Goal: Task Accomplishment & Management: Use online tool/utility

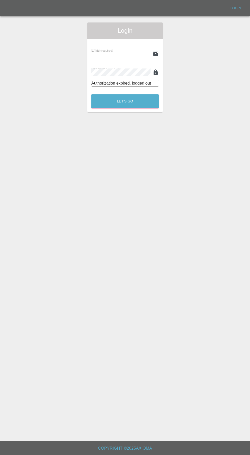
click at [118, 51] on input "text" at bounding box center [120, 53] width 59 height 7
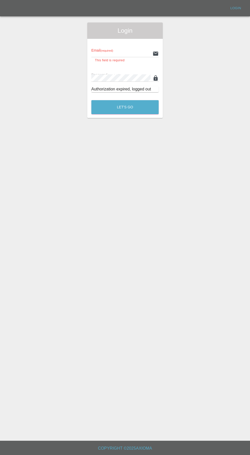
type input "[EMAIL_ADDRESS][DOMAIN_NAME]"
click at [91, 100] on button "Let's Go" at bounding box center [124, 107] width 67 height 14
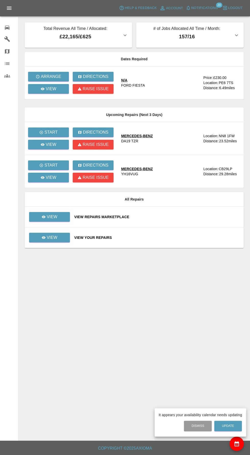
click at [47, 91] on div at bounding box center [125, 227] width 250 height 455
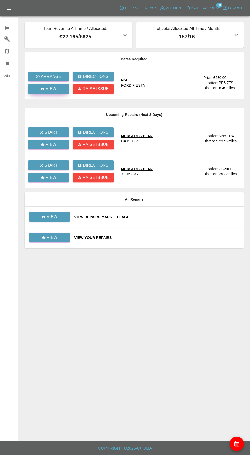
click at [54, 91] on p "View" at bounding box center [51, 89] width 11 height 6
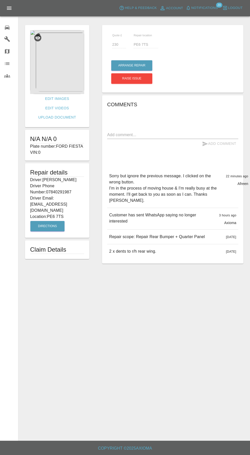
click at [66, 64] on img at bounding box center [57, 62] width 54 height 64
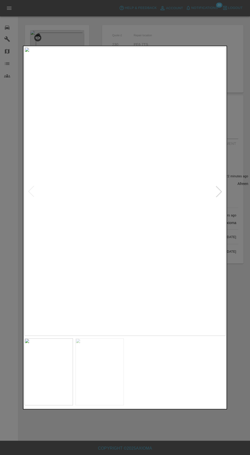
click at [227, 204] on div at bounding box center [125, 227] width 204 height 364
click at [97, 372] on img at bounding box center [100, 371] width 49 height 67
click at [55, 364] on img at bounding box center [49, 371] width 49 height 67
click at [96, 372] on img at bounding box center [100, 371] width 49 height 67
click at [50, 371] on img at bounding box center [49, 371] width 49 height 67
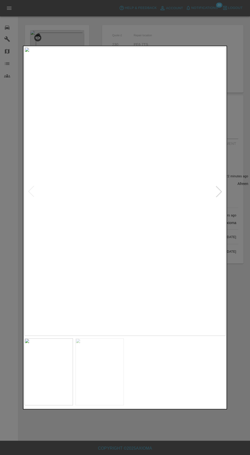
click at [166, 433] on div at bounding box center [125, 227] width 250 height 455
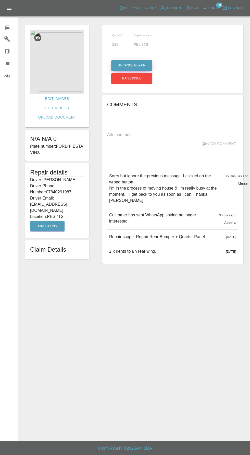
click at [132, 66] on button "Arrange Repair" at bounding box center [131, 65] width 41 height 10
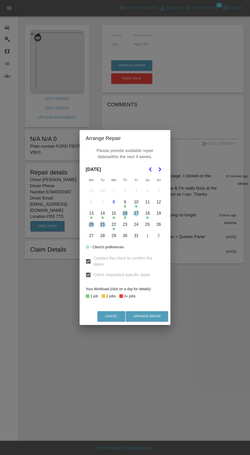
click at [91, 224] on button "20" at bounding box center [91, 224] width 11 height 11
click at [158, 319] on button "Arrange Repair" at bounding box center [147, 316] width 42 height 10
